Goal: Find specific page/section: Find specific page/section

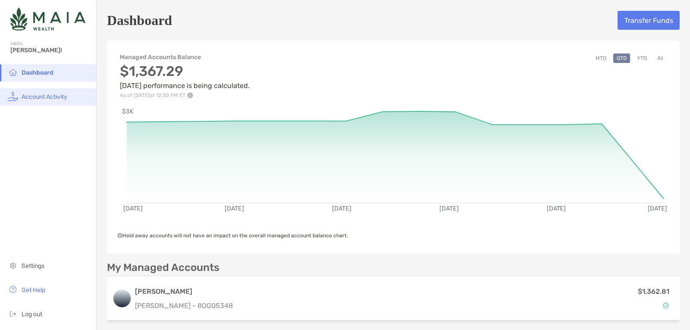
click at [69, 94] on li "Account Activity" at bounding box center [48, 96] width 96 height 17
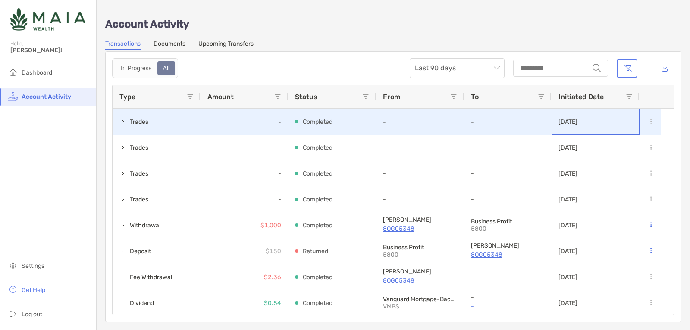
click at [575, 119] on p "[DATE]" at bounding box center [567, 121] width 19 height 7
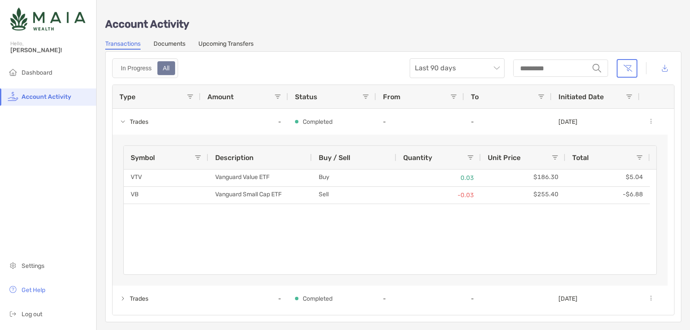
click at [172, 45] on link "Documents" at bounding box center [170, 44] width 32 height 9
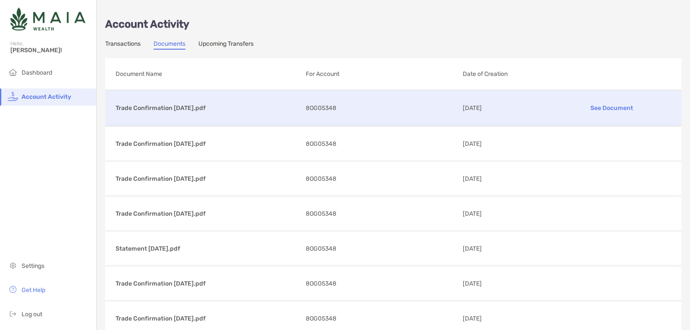
click at [191, 108] on p "Trade Confirmation [DATE].pdf" at bounding box center [207, 108] width 183 height 11
click at [191, 108] on p "Trade Confirmation [DATE].pdf" at bounding box center [207, 107] width 183 height 11
